Goal: Find specific page/section: Find specific page/section

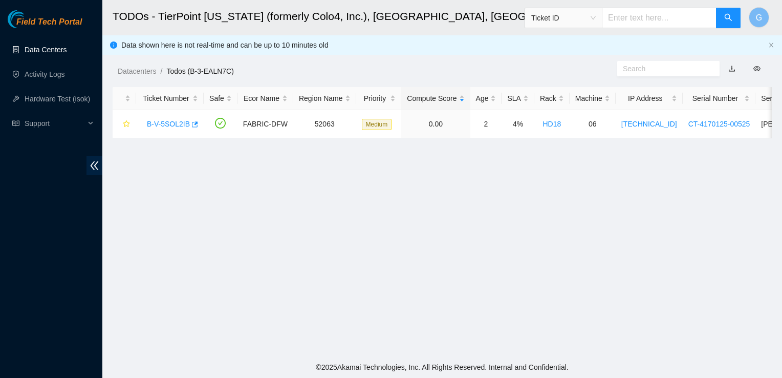
click at [45, 54] on link "Data Centers" at bounding box center [46, 50] width 42 height 8
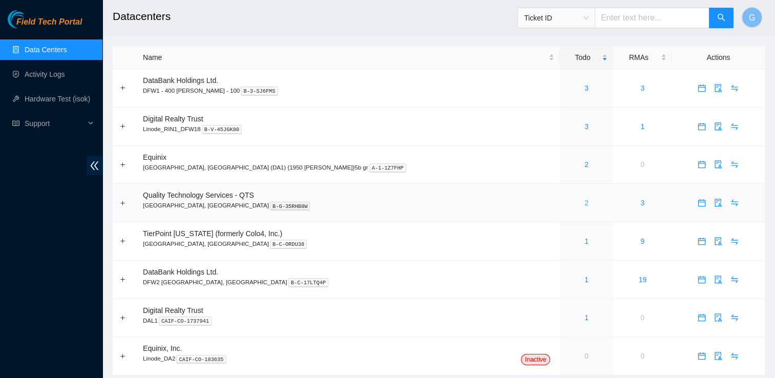
click at [584, 204] on link "2" at bounding box center [586, 203] width 4 height 8
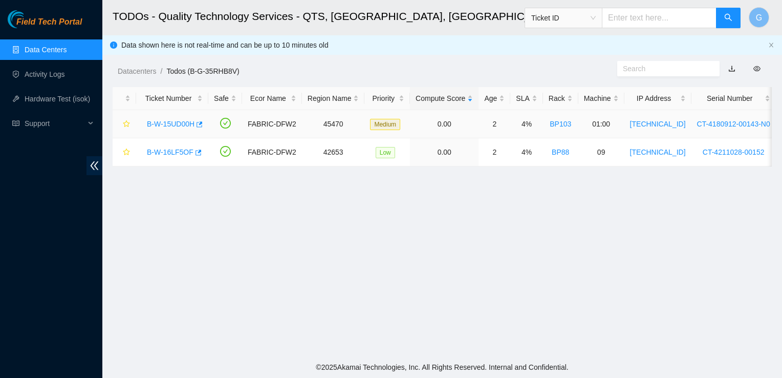
click at [155, 126] on link "B-W-15UD00H" at bounding box center [171, 124] width 48 height 8
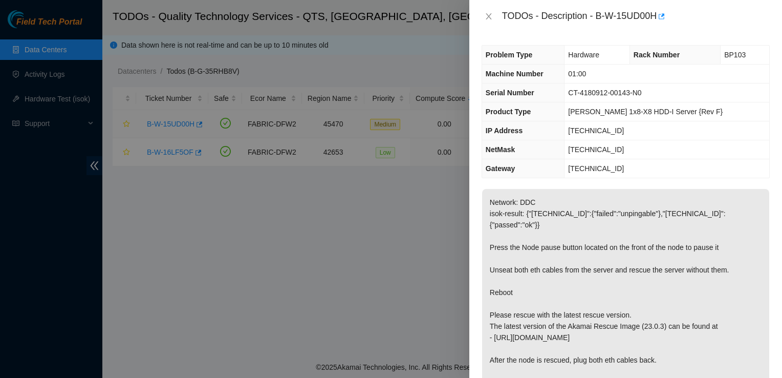
click at [155, 126] on div at bounding box center [391, 189] width 782 height 378
click at [485, 17] on icon "close" at bounding box center [489, 16] width 8 height 8
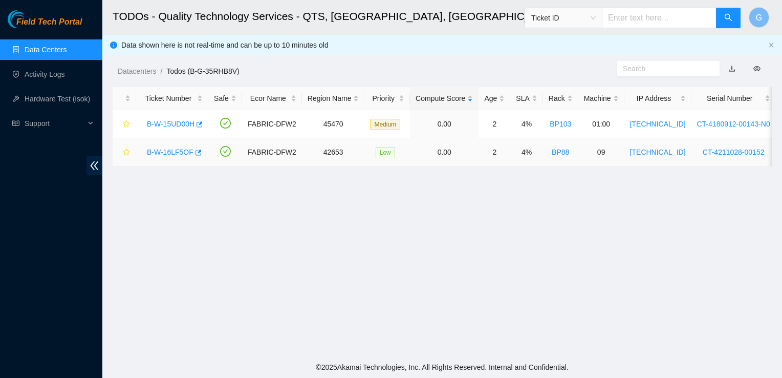
click at [170, 153] on link "B-W-16LF5OF" at bounding box center [170, 152] width 47 height 8
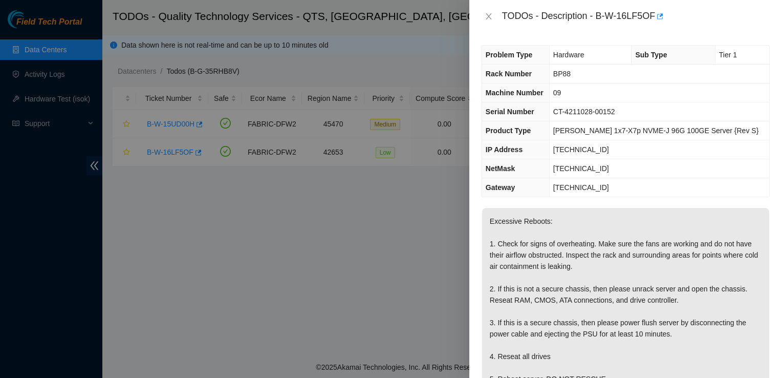
click at [156, 125] on div at bounding box center [391, 189] width 782 height 378
click at [489, 17] on icon "close" at bounding box center [489, 16] width 8 height 8
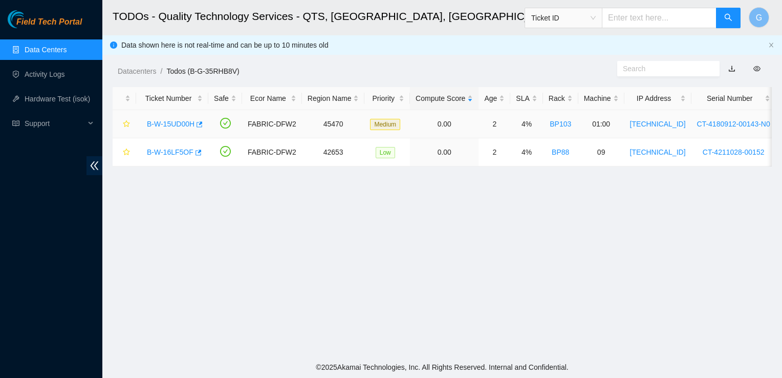
click at [182, 125] on link "B-W-15UD00H" at bounding box center [171, 124] width 48 height 8
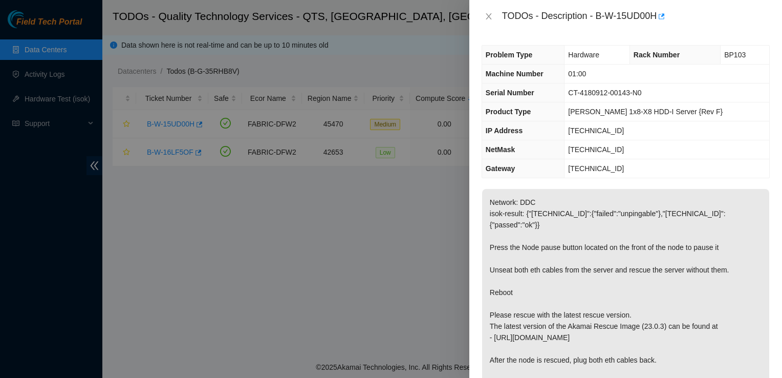
click at [295, 166] on div at bounding box center [391, 189] width 782 height 378
